Goal: Information Seeking & Learning: Learn about a topic

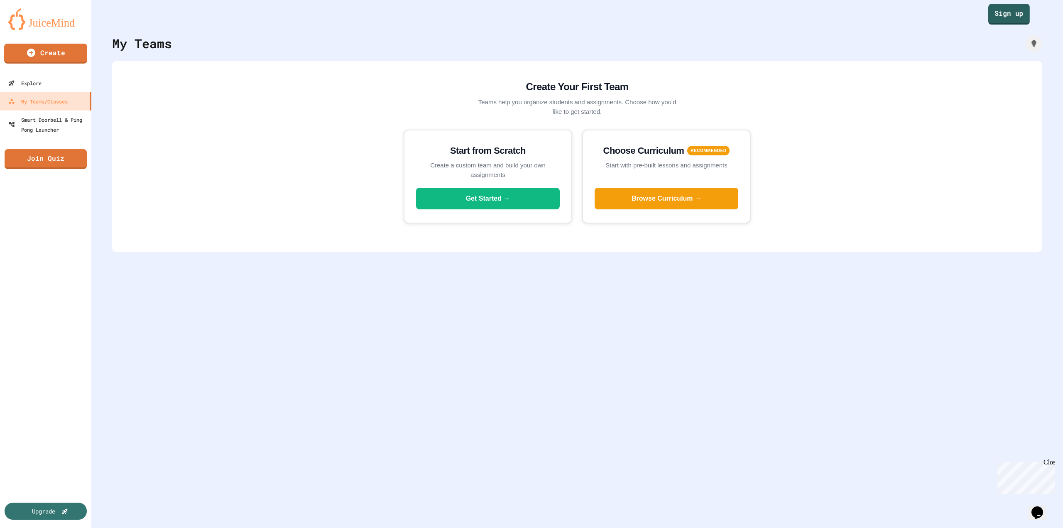
click at [1012, 17] on link "Sign up" at bounding box center [1010, 14] width 42 height 21
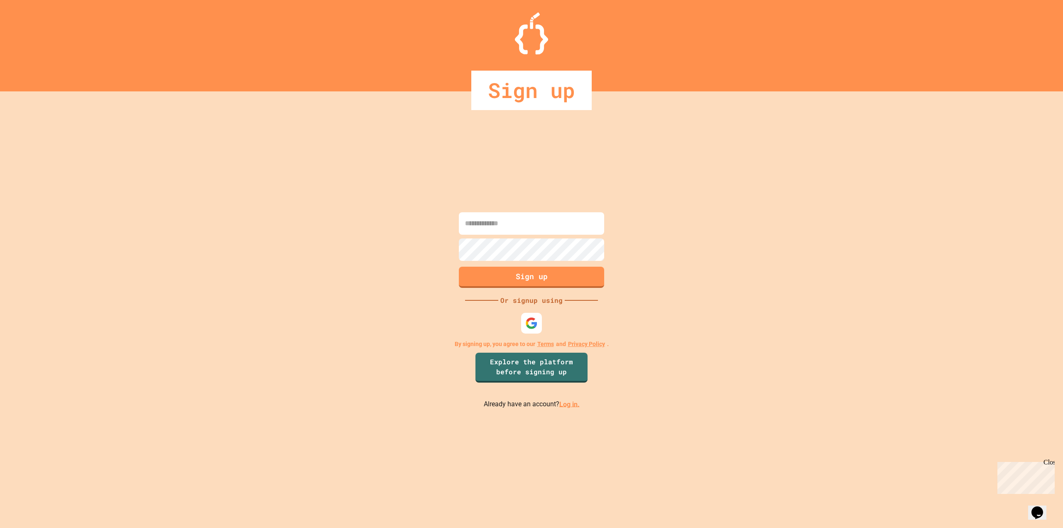
click at [573, 405] on link "Log in." at bounding box center [570, 404] width 20 height 8
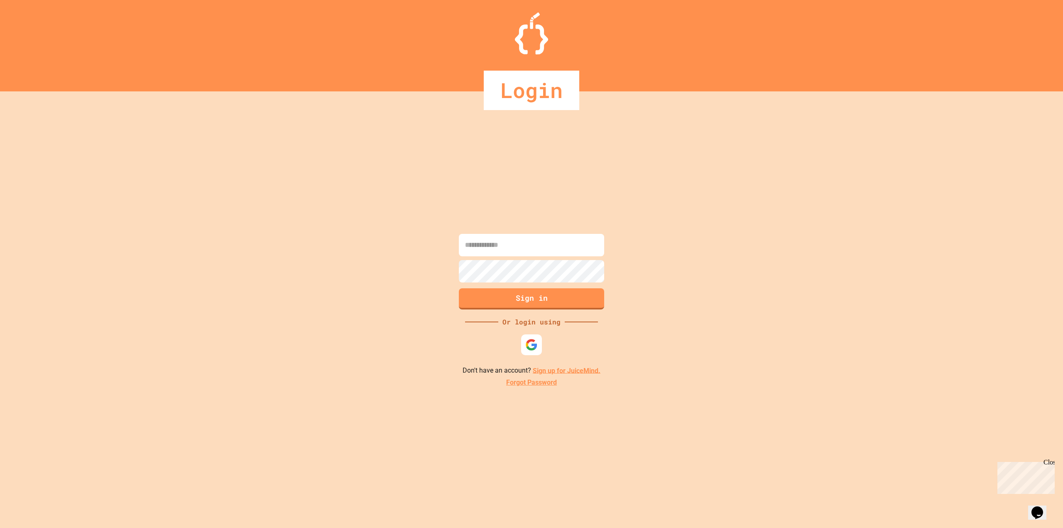
type input "**********"
click at [565, 311] on form "**********" at bounding box center [532, 272] width 150 height 80
click at [575, 299] on button "Sign in" at bounding box center [532, 298] width 148 height 22
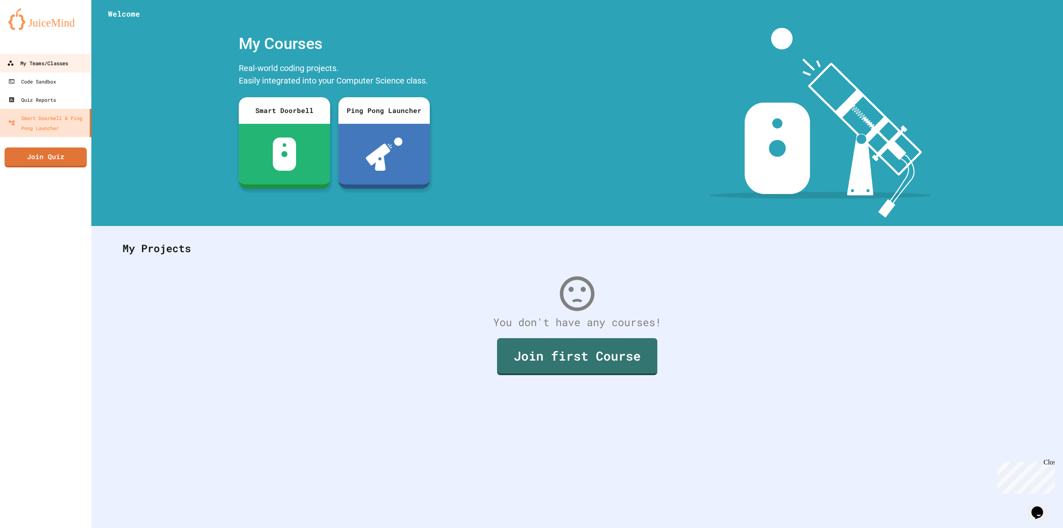
click at [33, 66] on div "My Teams/Classes" at bounding box center [37, 63] width 61 height 10
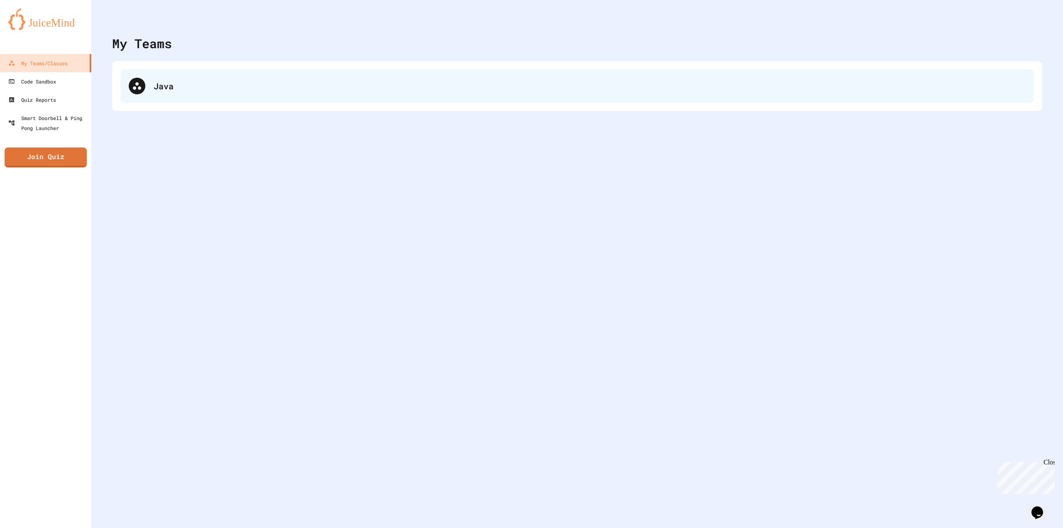
click at [161, 94] on div "Java" at bounding box center [577, 85] width 914 height 33
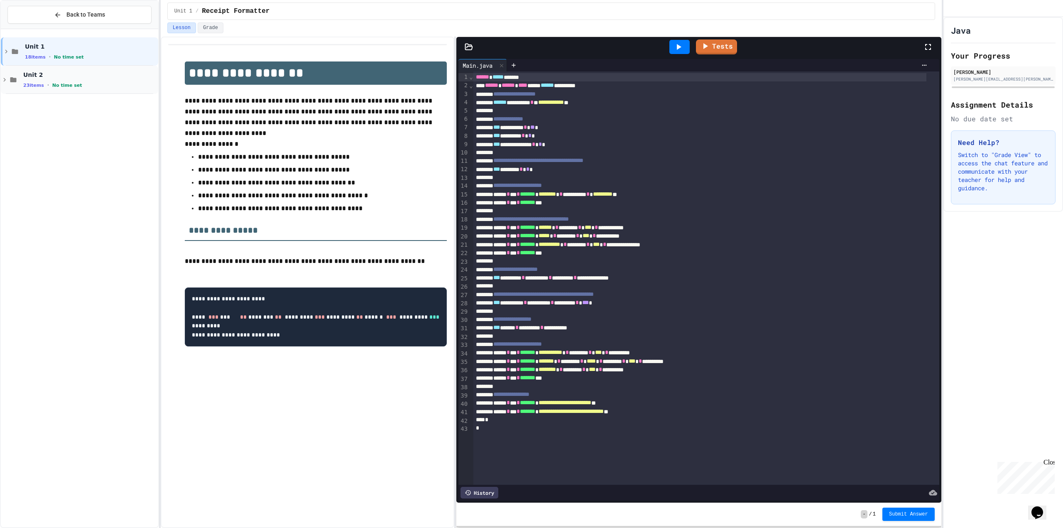
click at [94, 81] on div "Unit 2 23 items • No time set" at bounding box center [89, 79] width 133 height 17
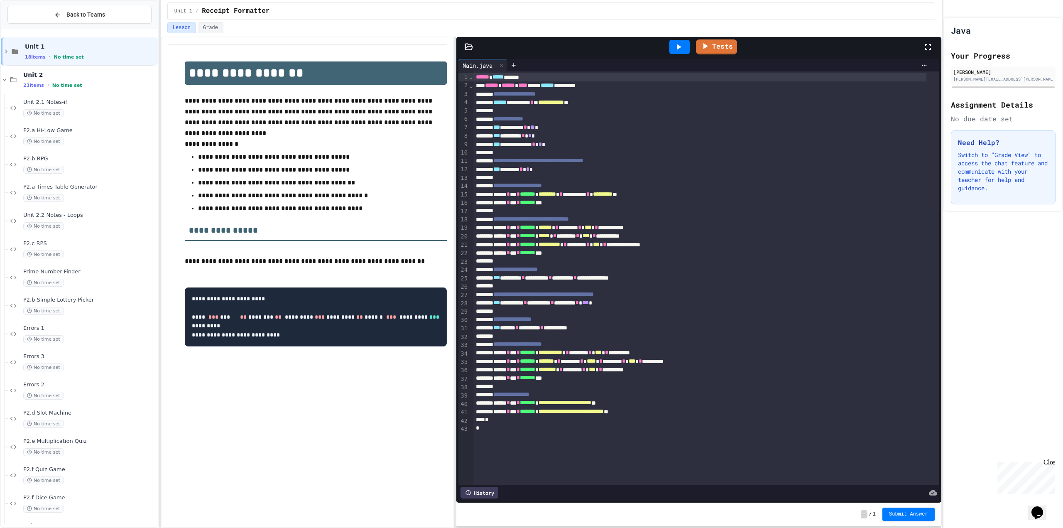
click at [94, 81] on div "Unit 2 23 items • No time set" at bounding box center [89, 79] width 133 height 17
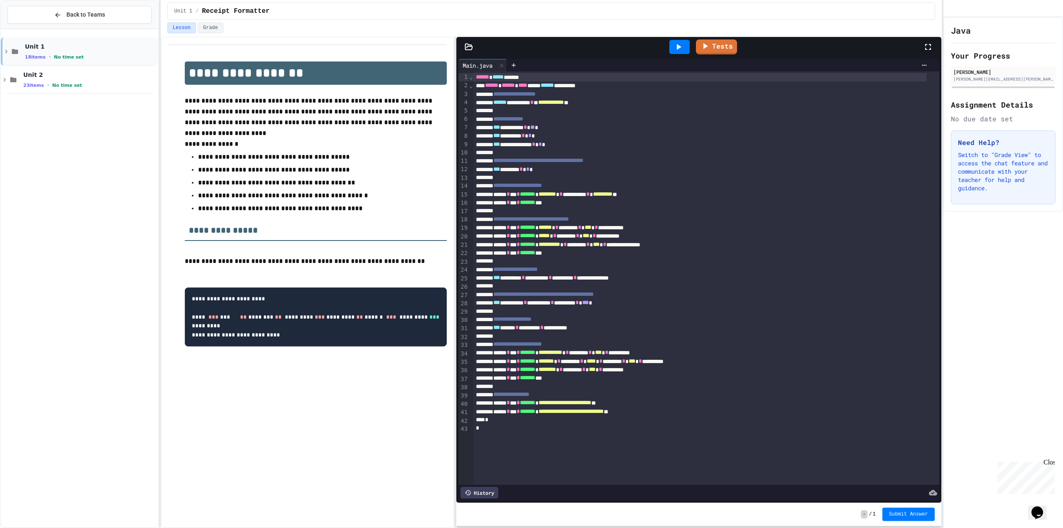
click at [111, 55] on div "18 items • No time set" at bounding box center [91, 57] width 132 height 7
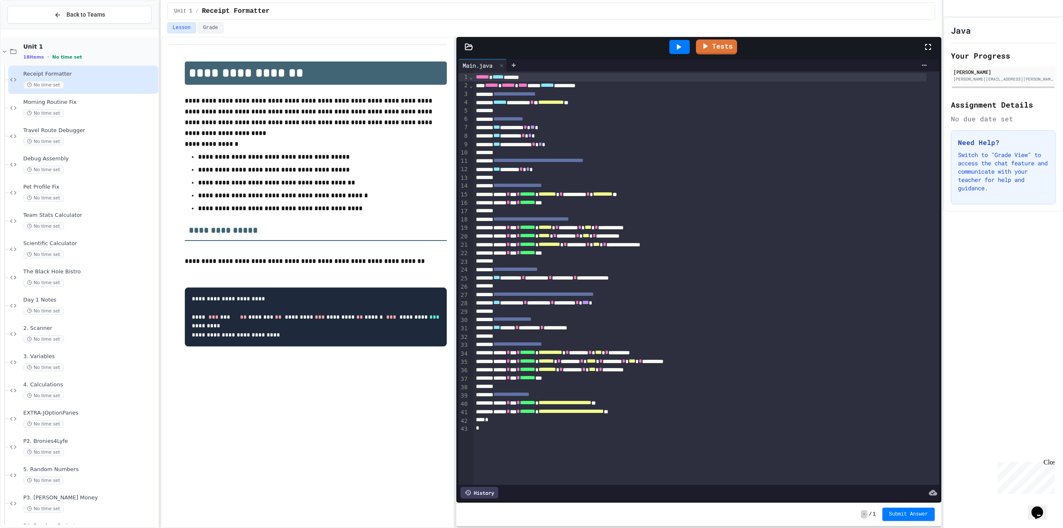
click at [101, 59] on div "18 items • No time set" at bounding box center [89, 57] width 133 height 7
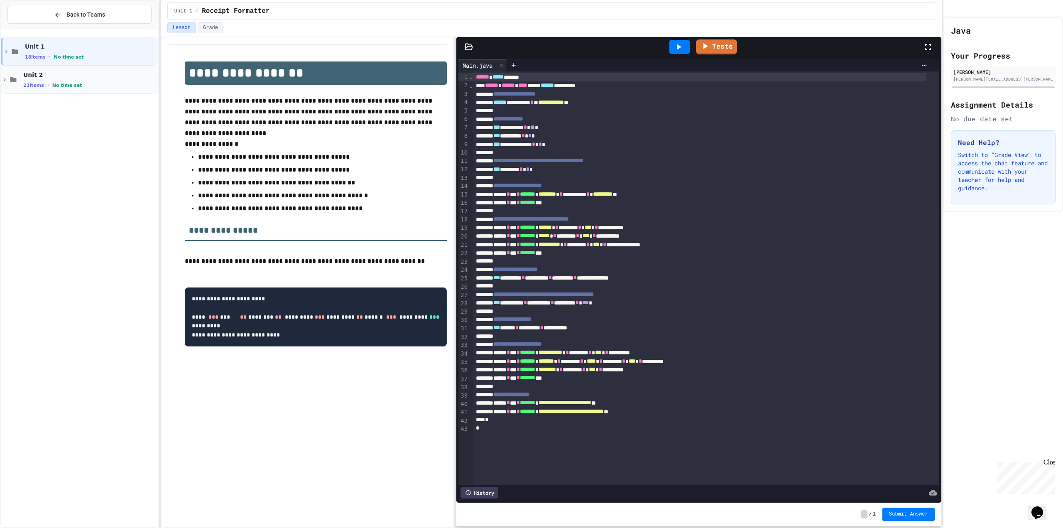
click at [81, 87] on div "23 items • No time set" at bounding box center [89, 85] width 133 height 7
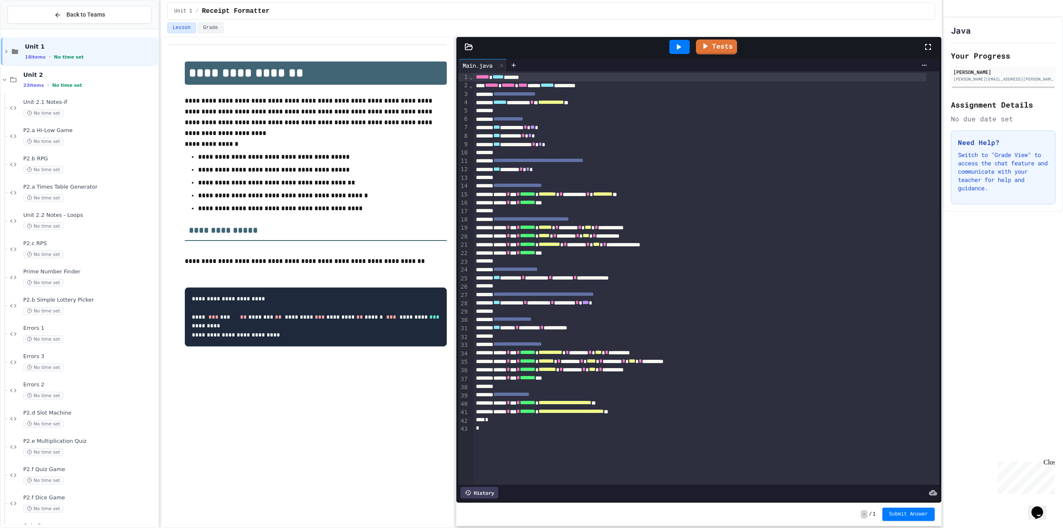
click at [81, 87] on div "23 items • No time set" at bounding box center [89, 85] width 133 height 7
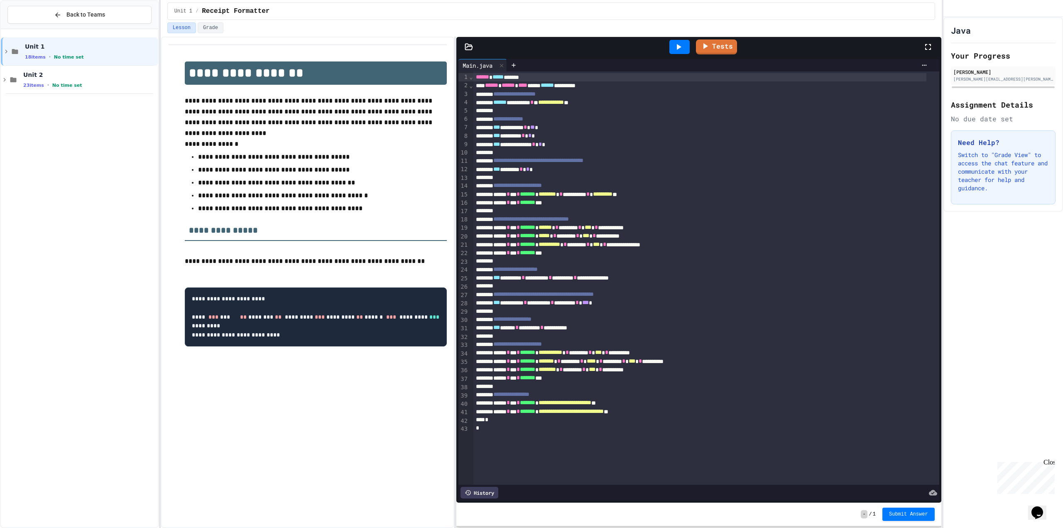
click at [81, 87] on div "23 items • No time set" at bounding box center [89, 85] width 133 height 7
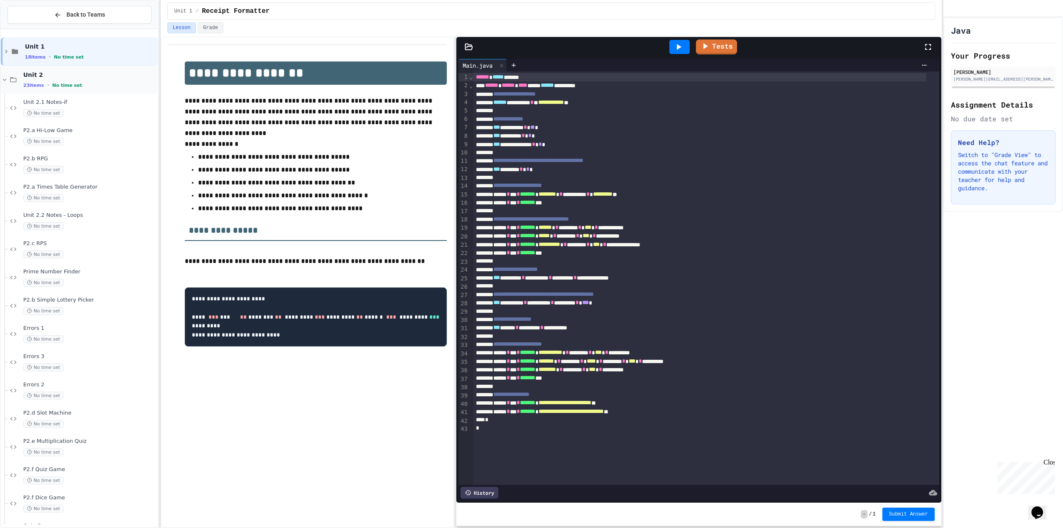
click at [101, 81] on div "Unit 2 23 items • No time set" at bounding box center [89, 79] width 133 height 17
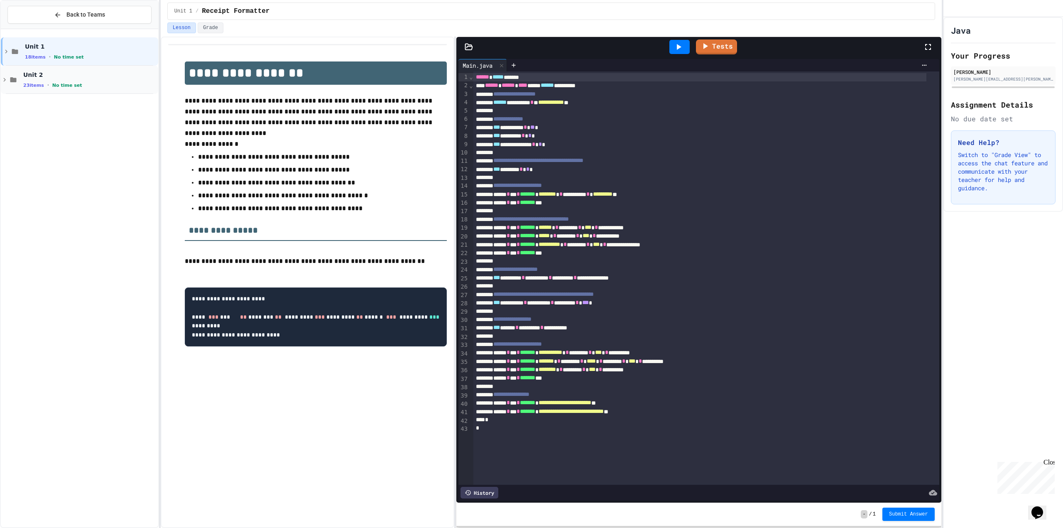
click at [93, 74] on span "Unit 2" at bounding box center [89, 74] width 133 height 7
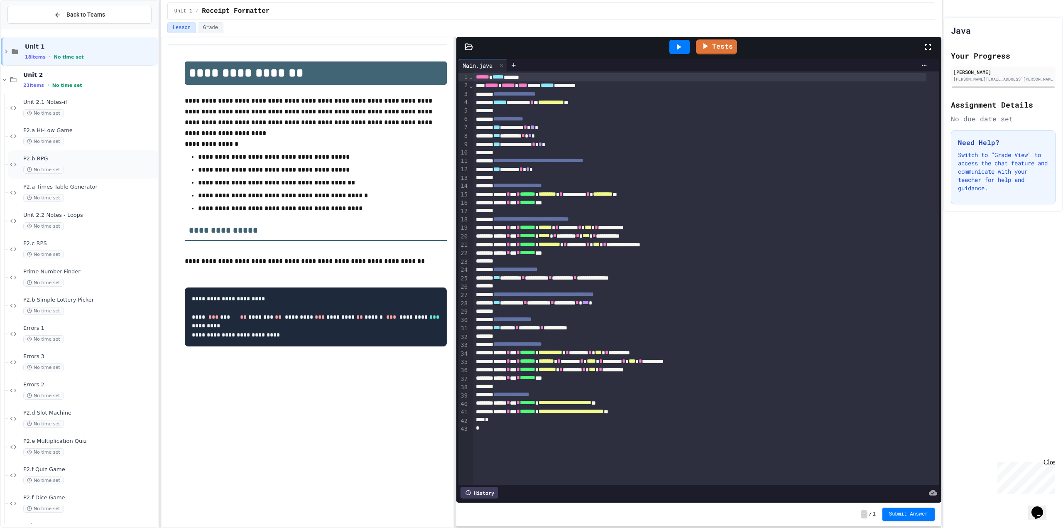
click at [97, 168] on div "No time set" at bounding box center [89, 170] width 133 height 8
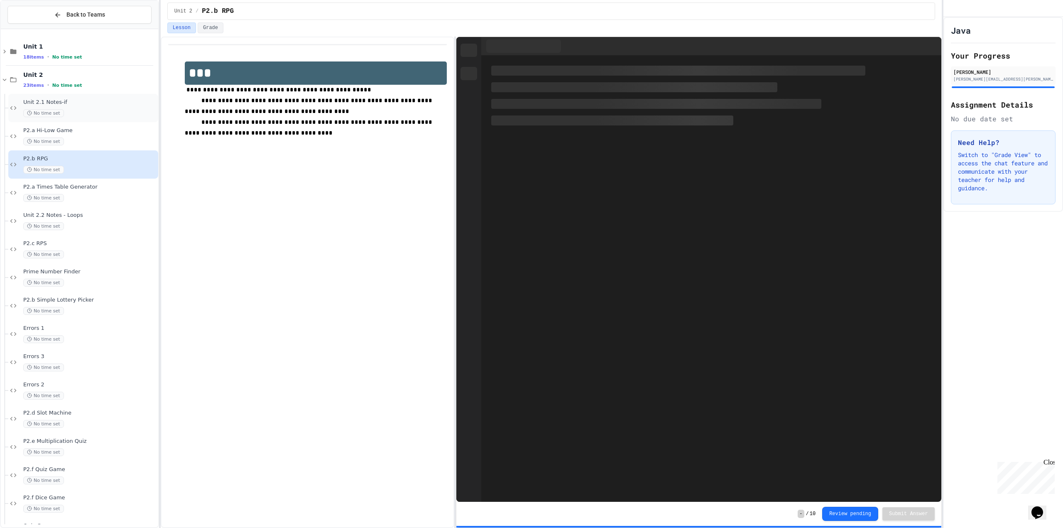
click at [104, 119] on div "Unit 2.1 Notes-if No time set" at bounding box center [83, 108] width 150 height 28
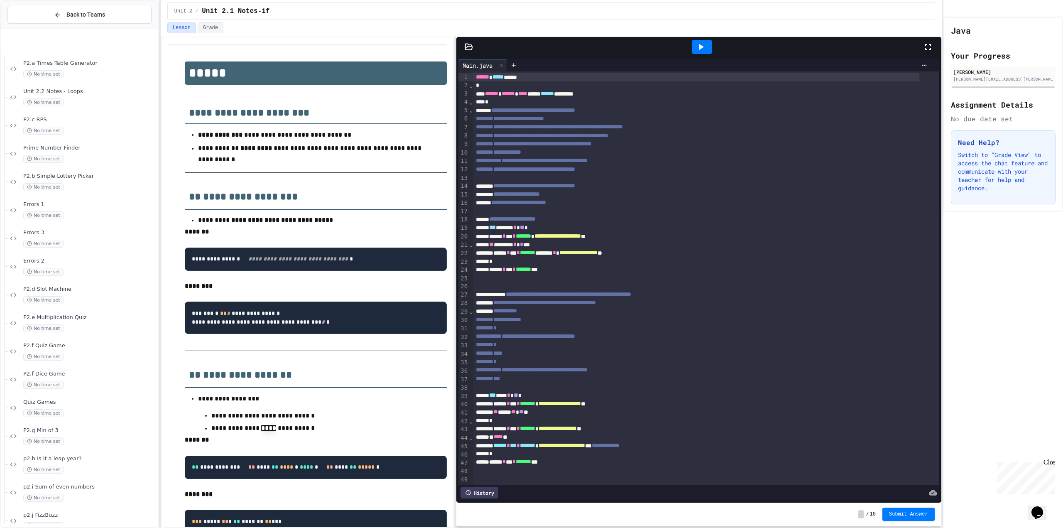
scroll to position [224, 0]
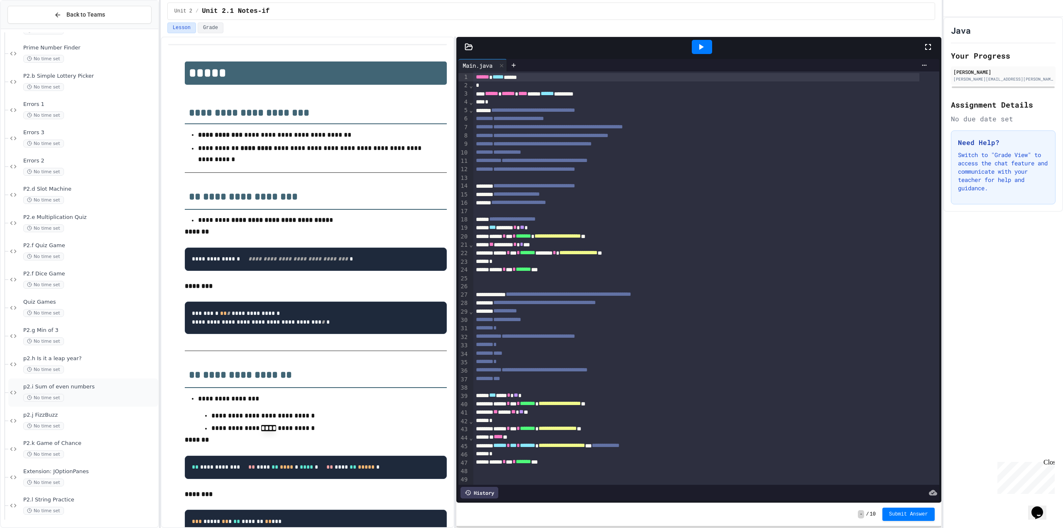
click at [91, 394] on div "No time set" at bounding box center [89, 398] width 133 height 8
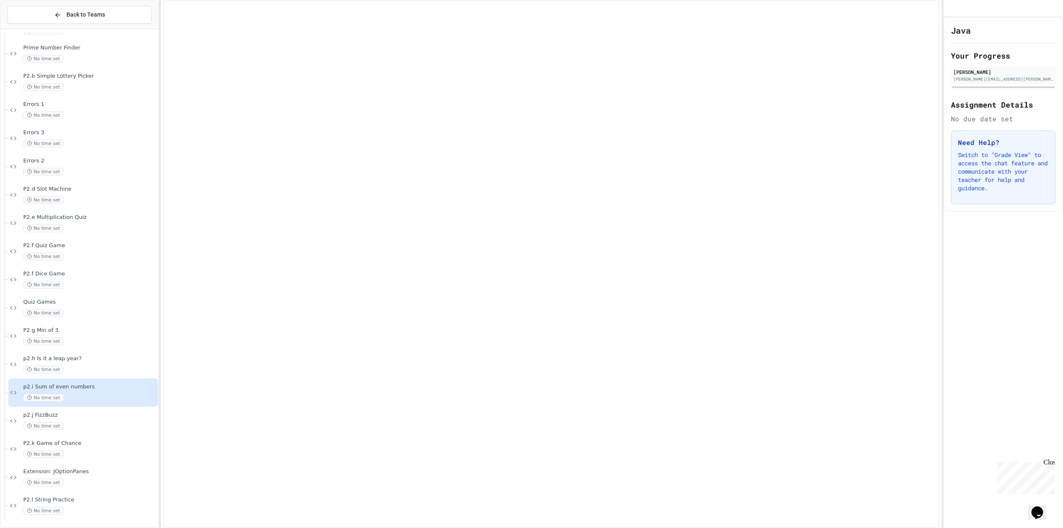
scroll to position [214, 0]
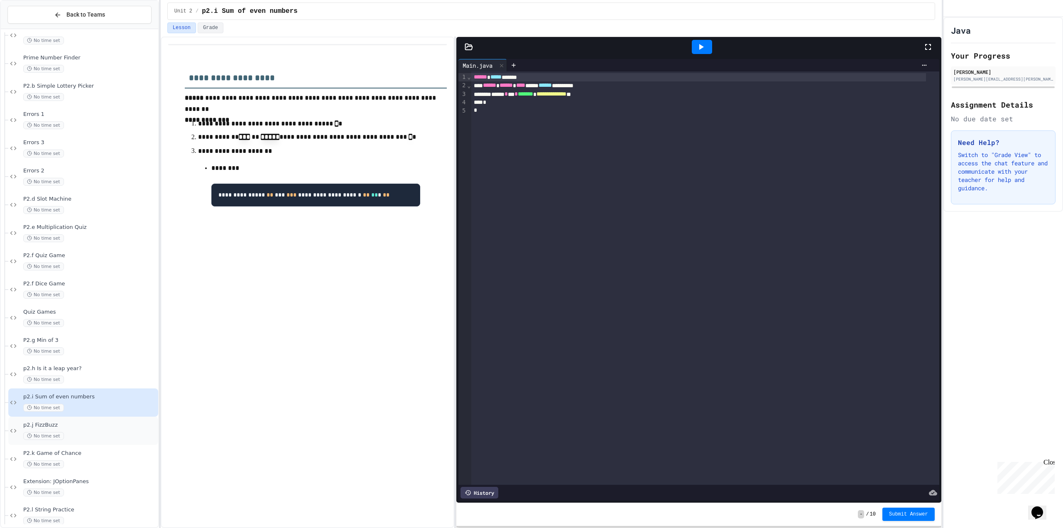
click at [99, 437] on div "No time set" at bounding box center [89, 436] width 133 height 8
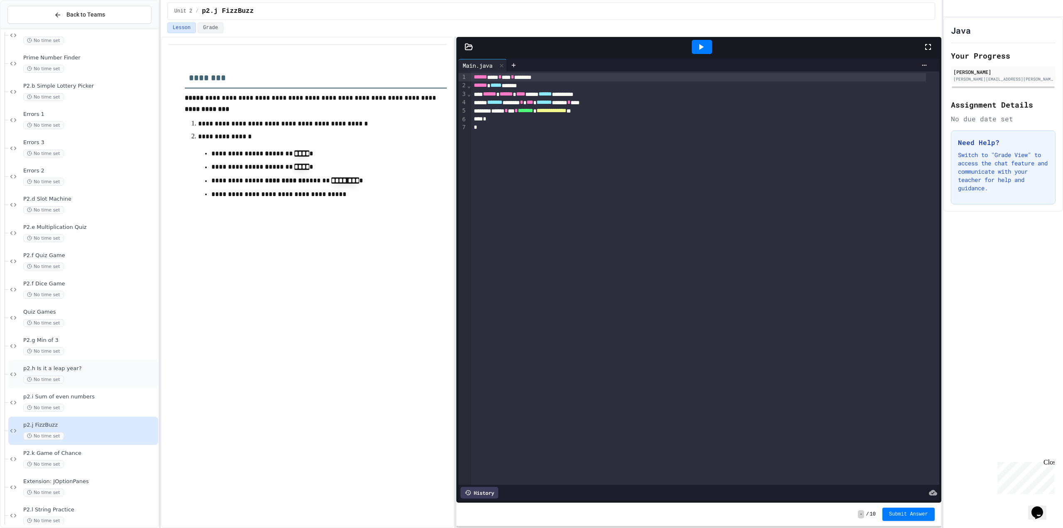
click at [127, 384] on div "p2.h Is it a leap year? No time set" at bounding box center [83, 374] width 150 height 28
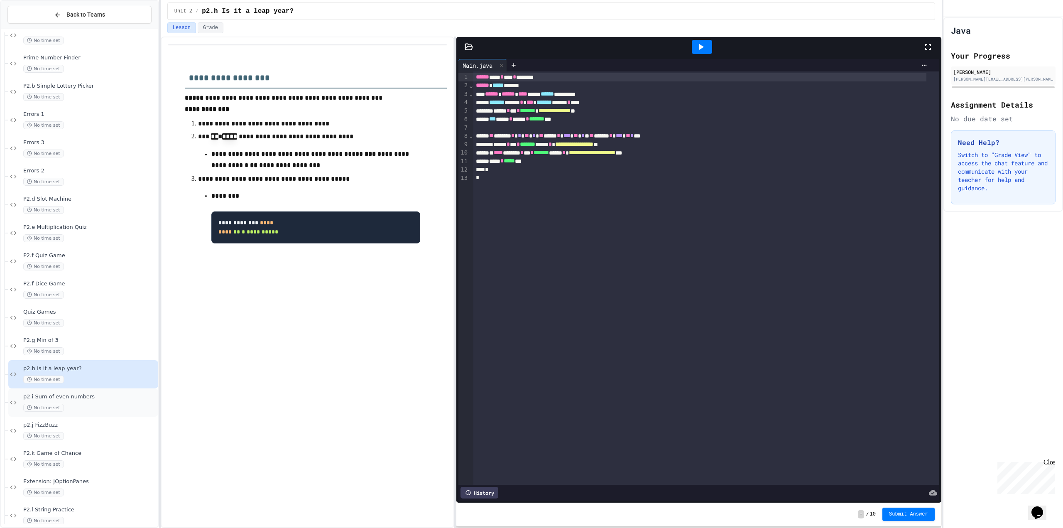
click at [136, 410] on div "No time set" at bounding box center [89, 408] width 133 height 8
